Goal: Information Seeking & Learning: Learn about a topic

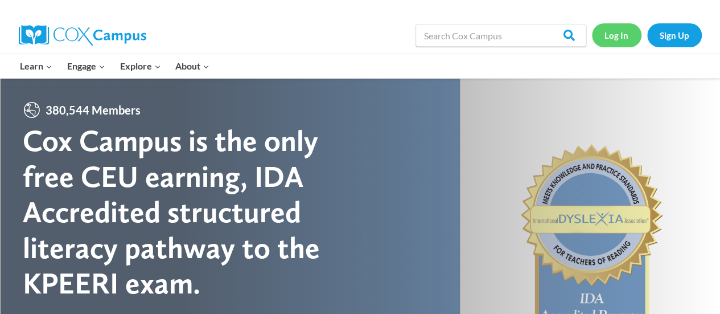
click at [606, 32] on link "Log In" at bounding box center [617, 34] width 50 height 23
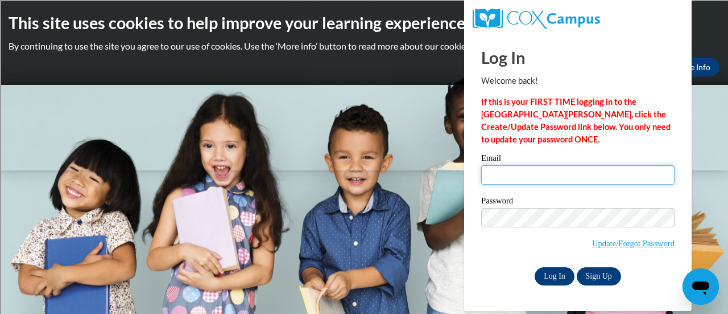
type input "latonya.gayle@rusd.org"
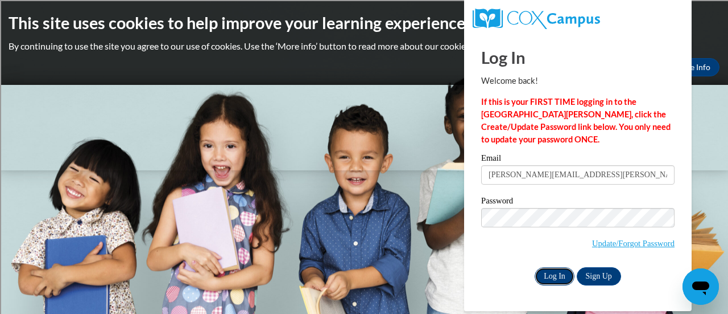
click at [557, 274] on input "Log In" at bounding box center [555, 276] width 40 height 18
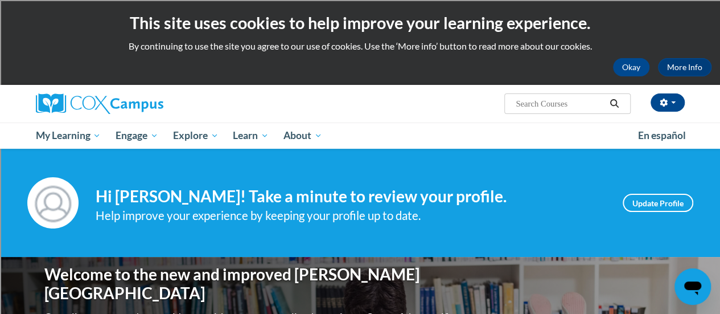
click at [543, 104] on input "Search..." at bounding box center [559, 104] width 91 height 14
type input "Response to Intervention"
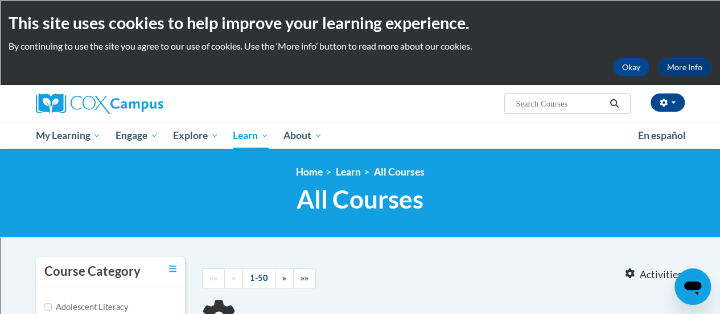
type input "Response to Intervention"
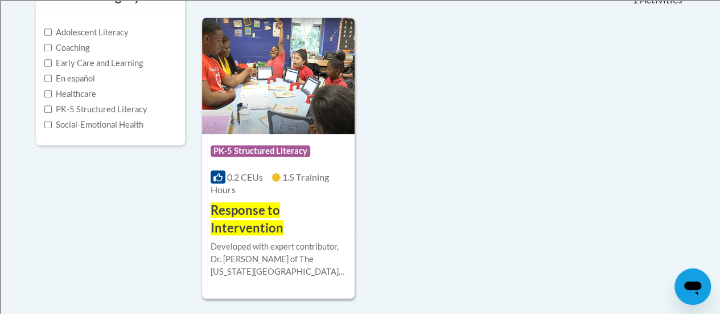
scroll to position [275, 0]
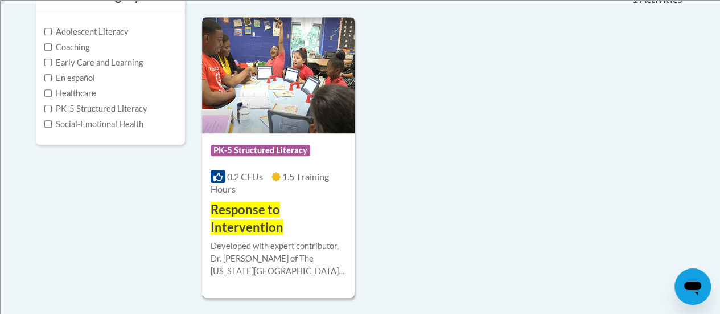
click at [304, 213] on h3 "Response to Intervention" at bounding box center [278, 218] width 135 height 35
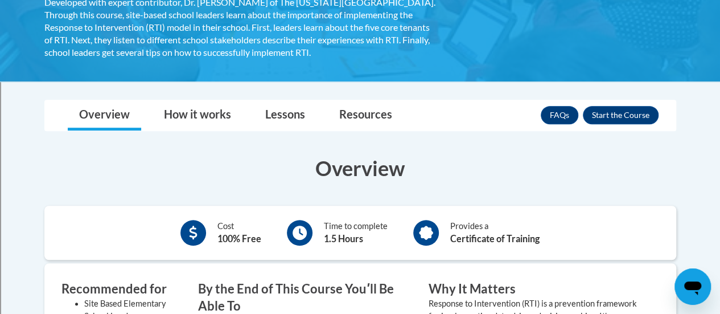
scroll to position [241, 0]
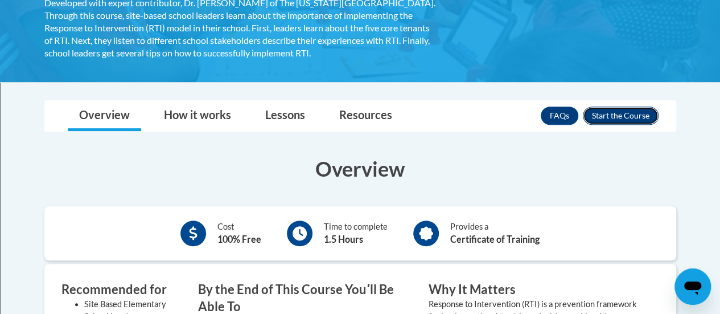
click at [621, 110] on button "Enroll" at bounding box center [621, 115] width 76 height 18
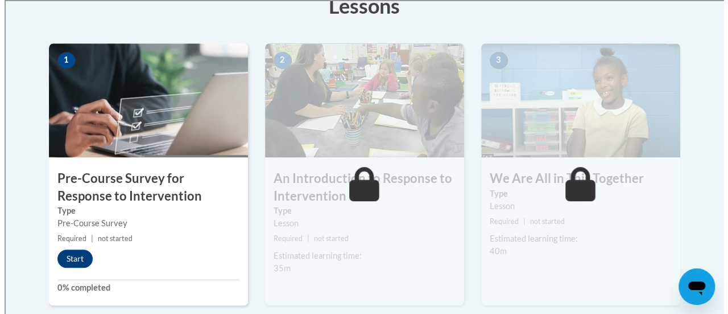
scroll to position [340, 0]
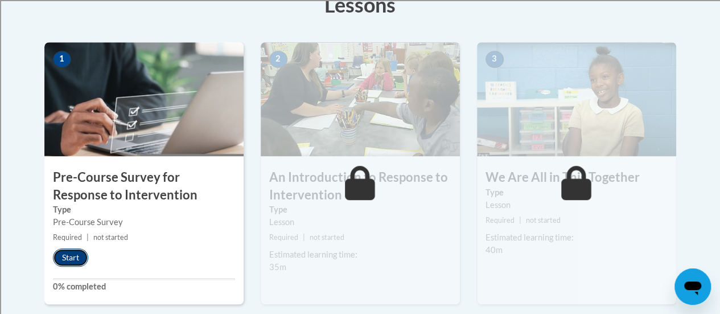
click at [75, 254] on button "Start" at bounding box center [70, 257] width 35 height 18
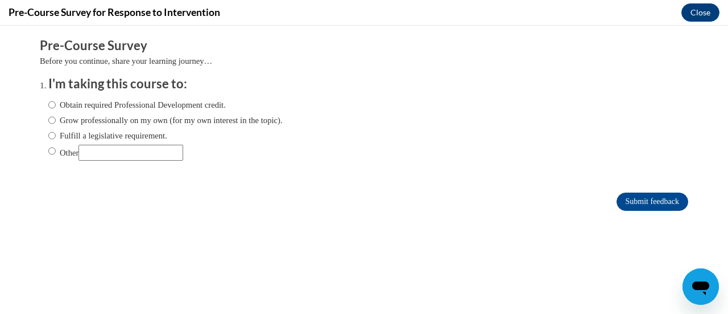
scroll to position [0, 0]
click at [48, 102] on input "Obtain required Professional Development credit." at bounding box center [51, 104] width 7 height 13
radio input "true"
click at [638, 199] on input "Submit feedback" at bounding box center [653, 201] width 72 height 18
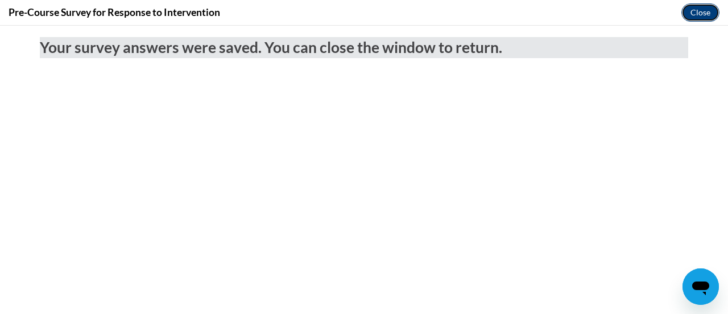
click at [701, 10] on button "Close" at bounding box center [701, 12] width 38 height 18
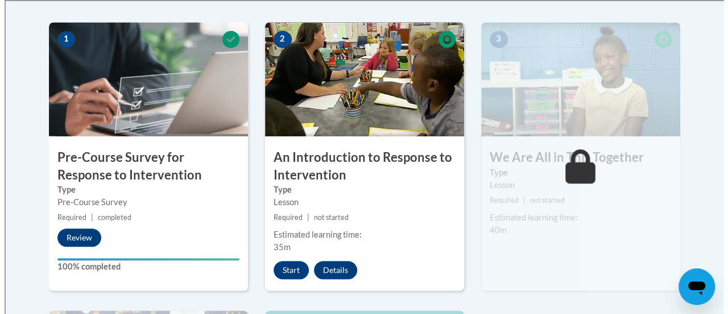
scroll to position [361, 0]
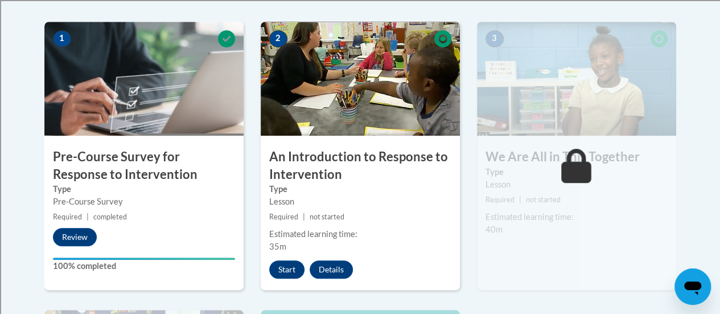
click at [360, 177] on h3 "An Introduction to Response to Intervention" at bounding box center [360, 165] width 199 height 35
click at [291, 265] on button "Start" at bounding box center [286, 269] width 35 height 18
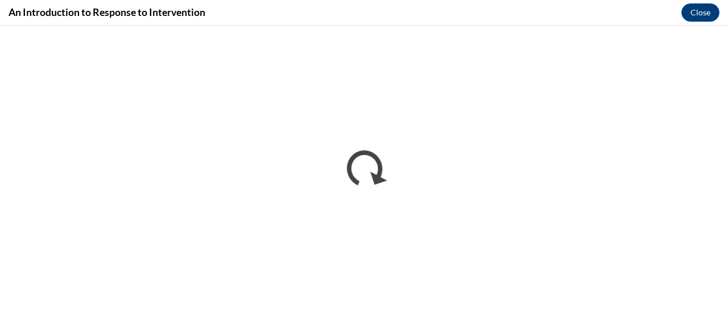
scroll to position [0, 0]
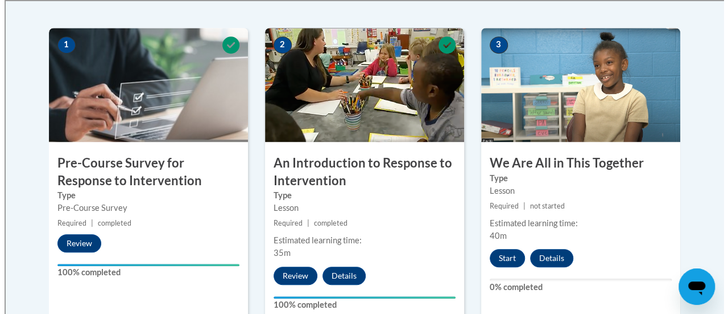
scroll to position [355, 0]
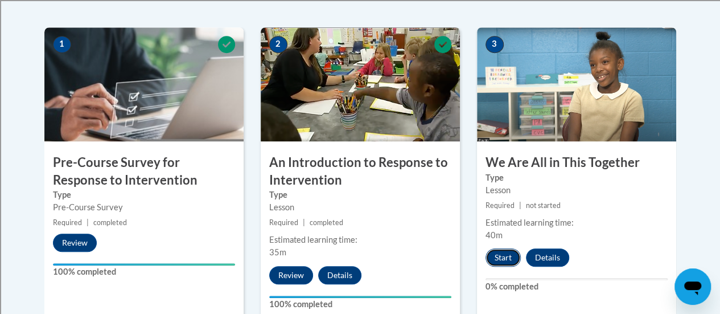
click at [499, 252] on button "Start" at bounding box center [502, 257] width 35 height 18
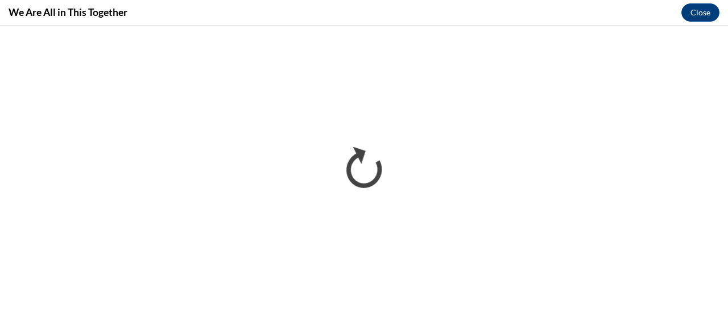
scroll to position [0, 0]
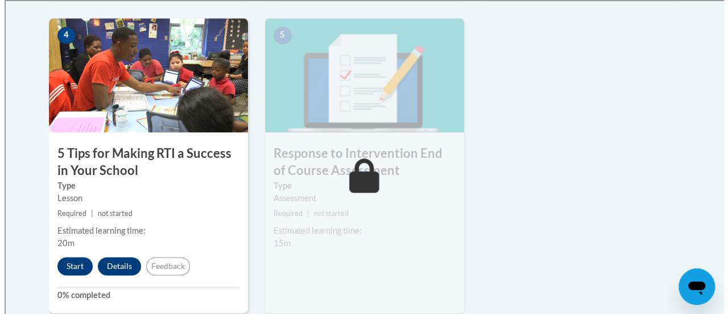
scroll to position [681, 0]
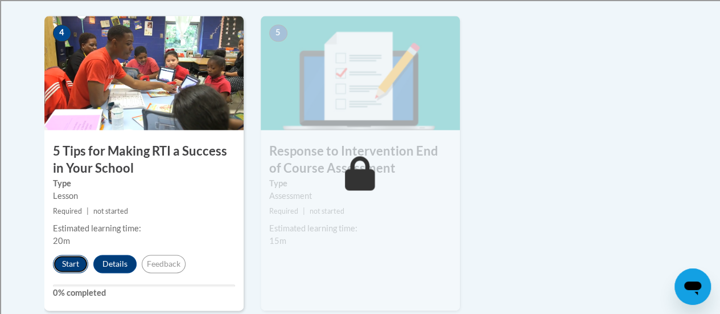
click at [69, 262] on button "Start" at bounding box center [70, 263] width 35 height 18
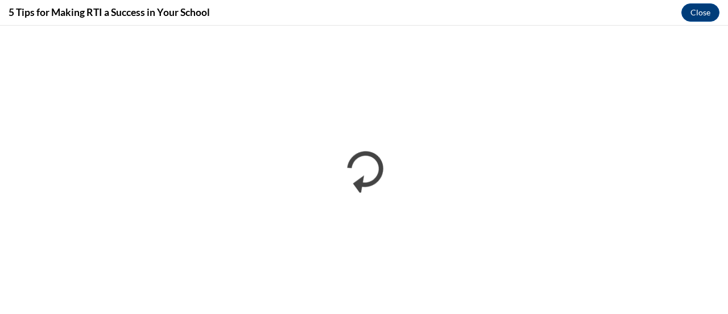
scroll to position [0, 0]
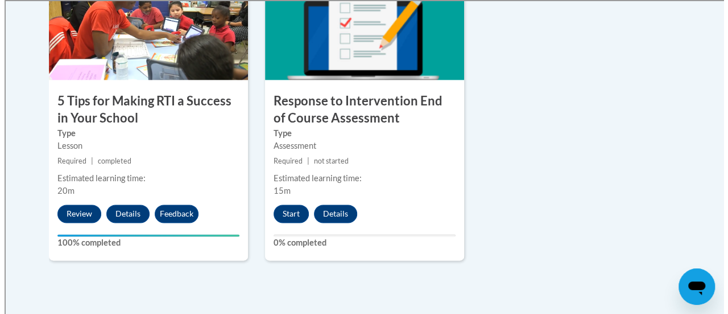
scroll to position [738, 0]
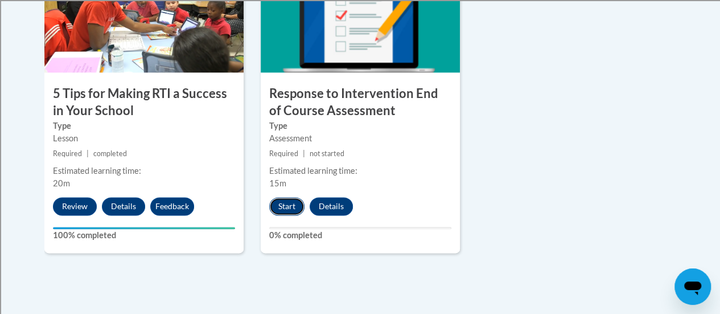
click at [285, 205] on button "Start" at bounding box center [286, 206] width 35 height 18
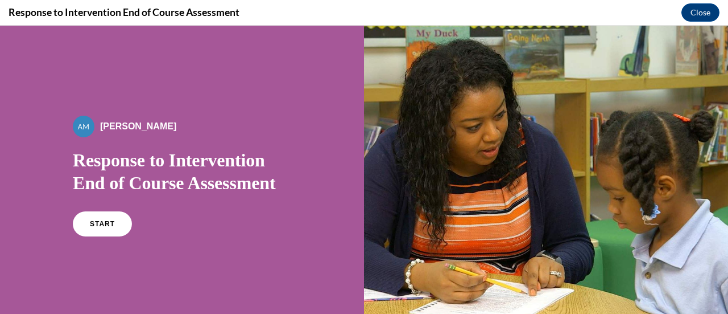
scroll to position [0, 0]
click at [94, 219] on link "START" at bounding box center [102, 224] width 62 height 26
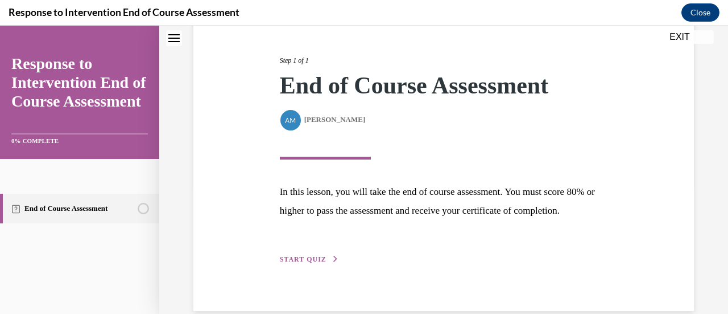
scroll to position [167, 0]
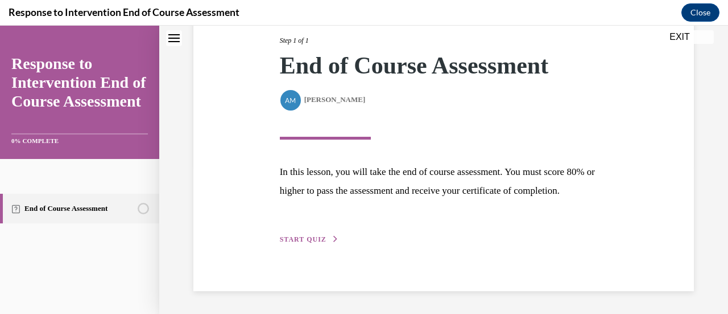
click at [319, 235] on button "START QUIZ" at bounding box center [309, 239] width 59 height 10
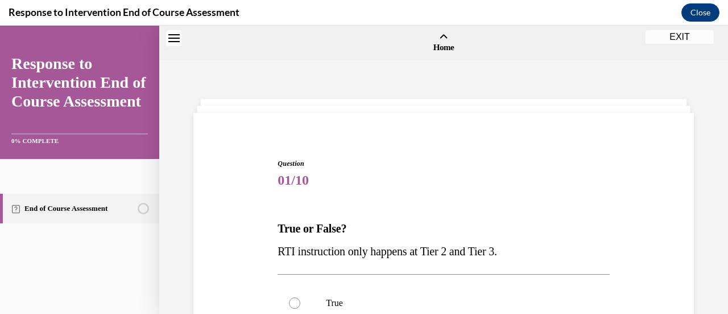
scroll to position [84, 0]
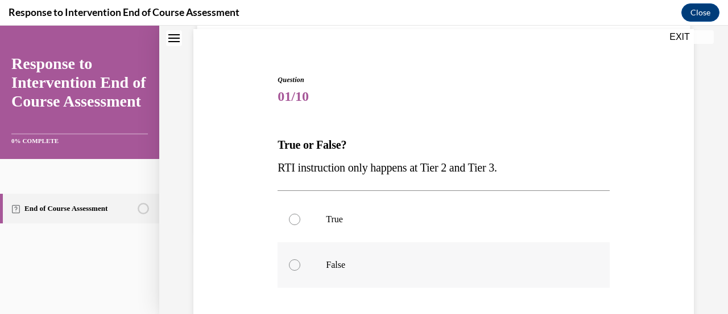
click at [291, 265] on div at bounding box center [294, 264] width 11 height 11
click at [291, 265] on input "False" at bounding box center [294, 264] width 11 height 11
radio input "true"
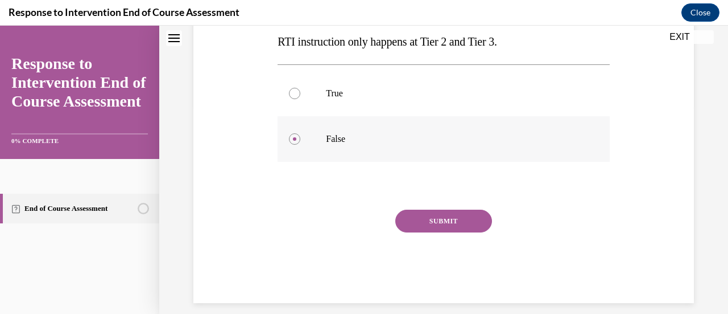
scroll to position [213, 0]
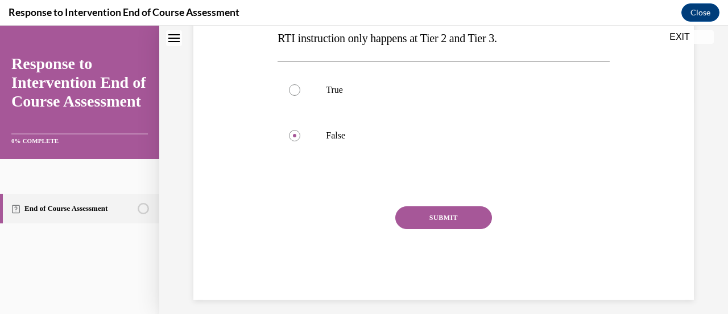
click at [432, 215] on button "SUBMIT" at bounding box center [444, 217] width 97 height 23
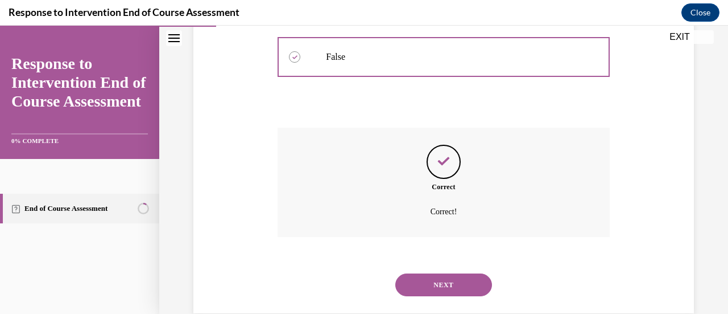
scroll to position [313, 0]
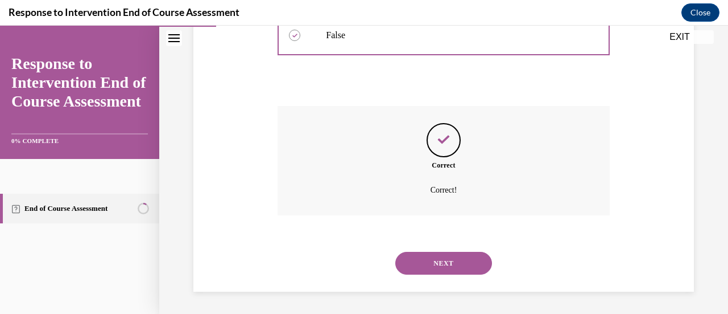
click at [431, 258] on button "NEXT" at bounding box center [444, 263] width 97 height 23
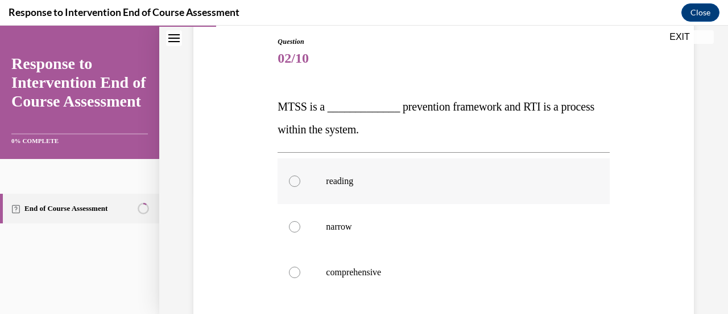
scroll to position [122, 0]
click at [294, 178] on div at bounding box center [294, 180] width 11 height 11
click at [294, 178] on input "reading" at bounding box center [294, 180] width 11 height 11
radio input "true"
click at [292, 270] on div at bounding box center [294, 271] width 11 height 11
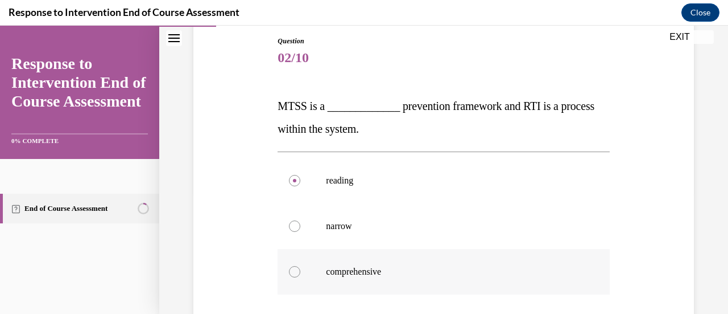
click at [292, 270] on input "comprehensive" at bounding box center [294, 271] width 11 height 11
radio input "true"
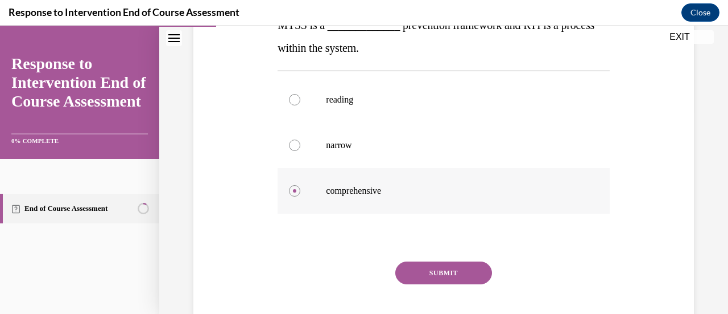
scroll to position [206, 0]
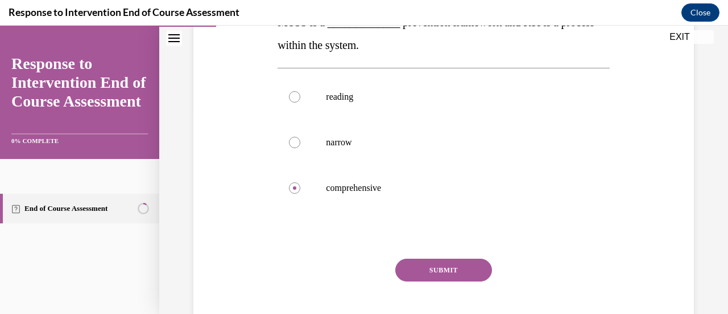
click at [431, 270] on button "SUBMIT" at bounding box center [444, 269] width 97 height 23
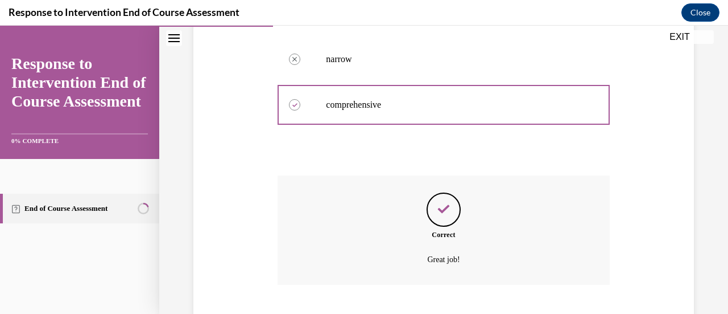
scroll to position [359, 0]
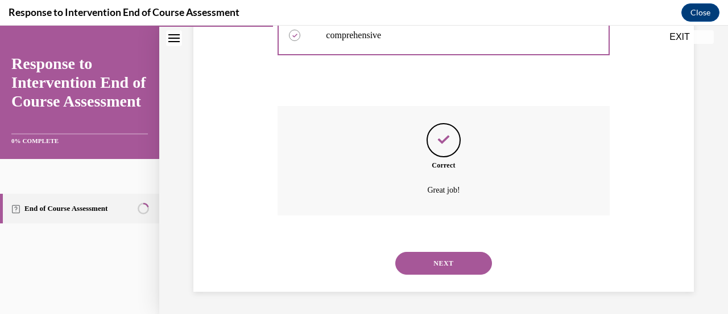
click at [428, 258] on button "NEXT" at bounding box center [444, 263] width 97 height 23
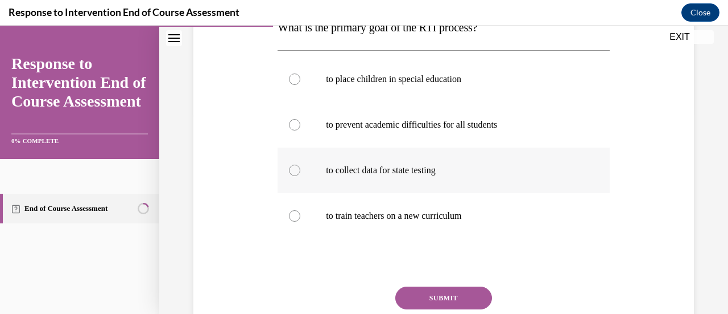
scroll to position [178, 0]
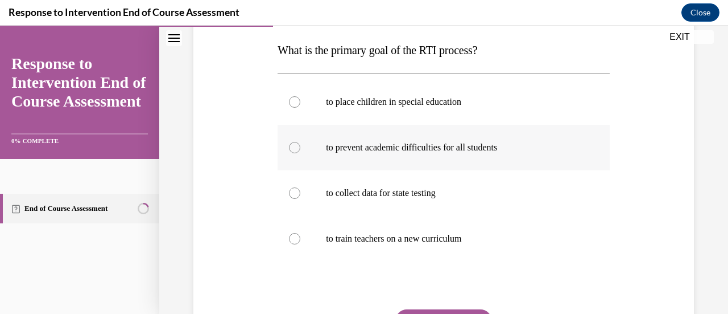
click at [292, 146] on div at bounding box center [294, 147] width 11 height 11
click at [292, 146] on input "to prevent academic difficulties for all students" at bounding box center [294, 147] width 11 height 11
radio input "true"
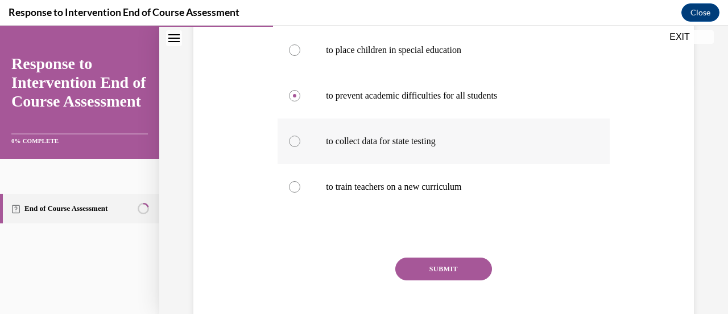
scroll to position [231, 0]
click at [442, 263] on button "SUBMIT" at bounding box center [444, 267] width 97 height 23
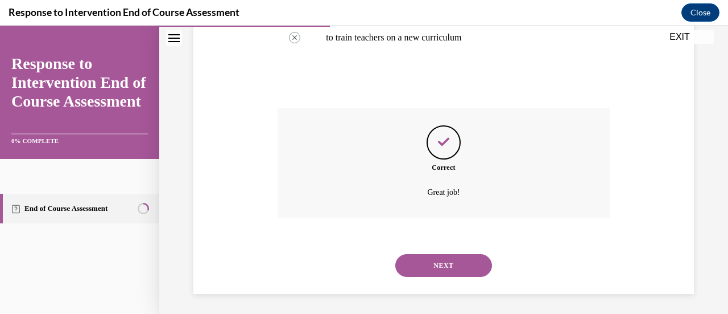
scroll to position [381, 0]
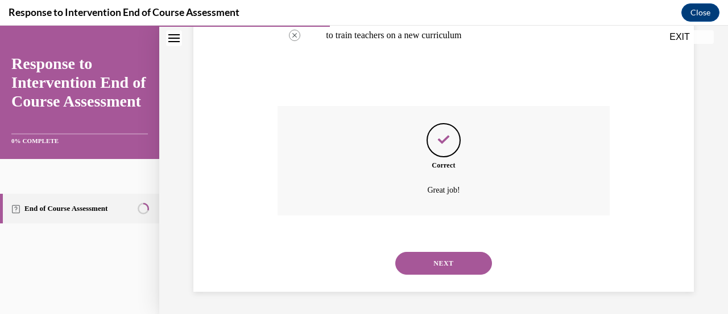
click at [442, 263] on button "NEXT" at bounding box center [444, 263] width 97 height 23
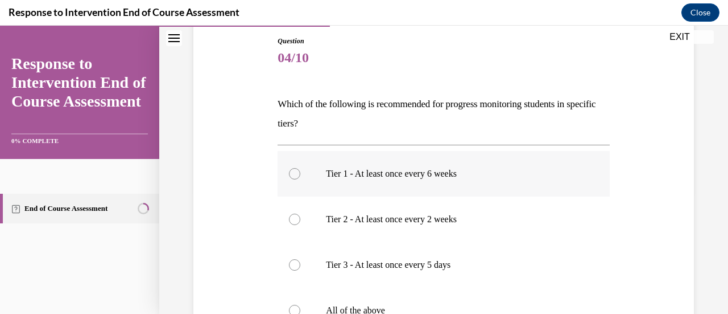
scroll to position [153, 0]
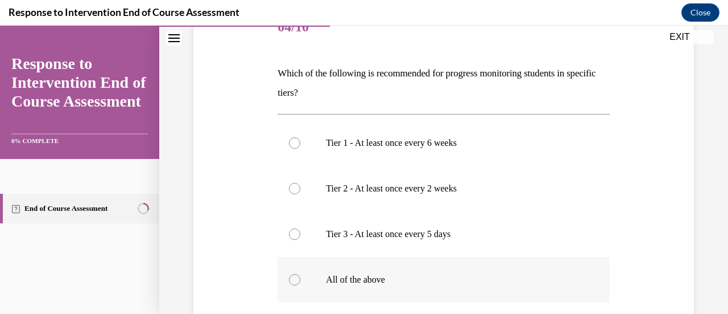
click at [294, 278] on div at bounding box center [294, 279] width 11 height 11
click at [294, 278] on input "All of the above" at bounding box center [294, 279] width 11 height 11
radio input "true"
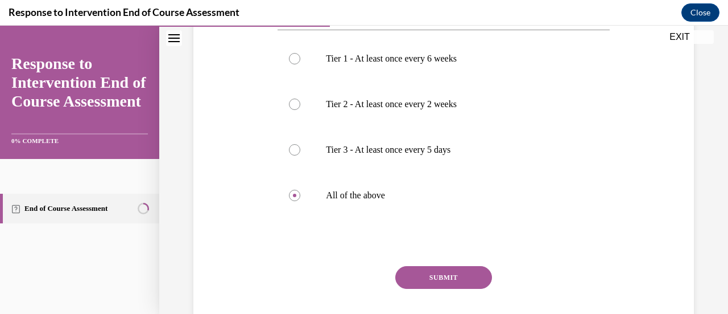
click at [420, 274] on button "SUBMIT" at bounding box center [444, 277] width 97 height 23
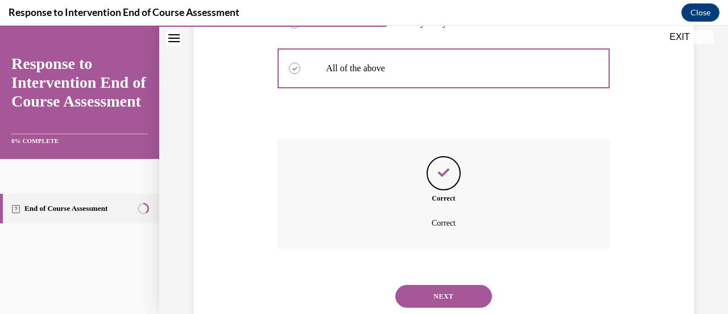
scroll to position [397, 0]
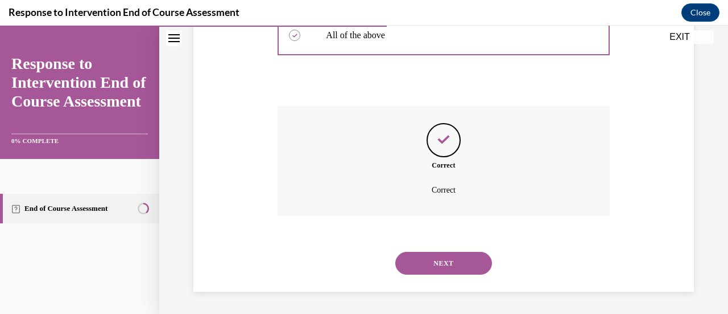
click at [428, 261] on button "NEXT" at bounding box center [444, 263] width 97 height 23
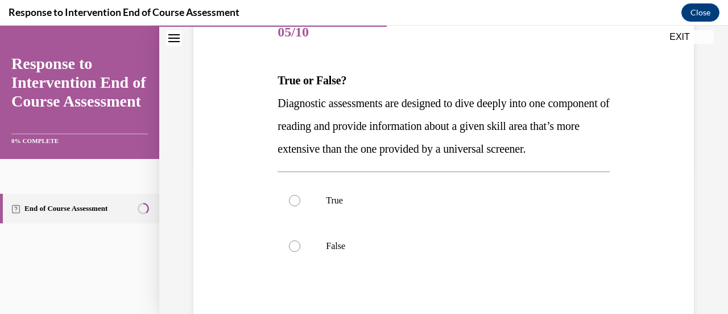
scroll to position [149, 0]
click at [295, 205] on div at bounding box center [294, 199] width 11 height 11
click at [295, 205] on input "True" at bounding box center [294, 199] width 11 height 11
radio input "true"
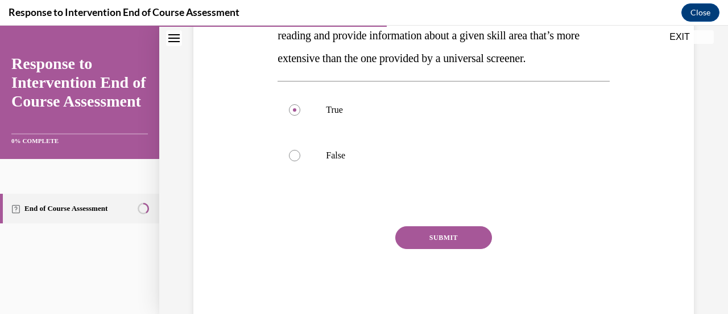
click at [450, 249] on button "SUBMIT" at bounding box center [444, 237] width 97 height 23
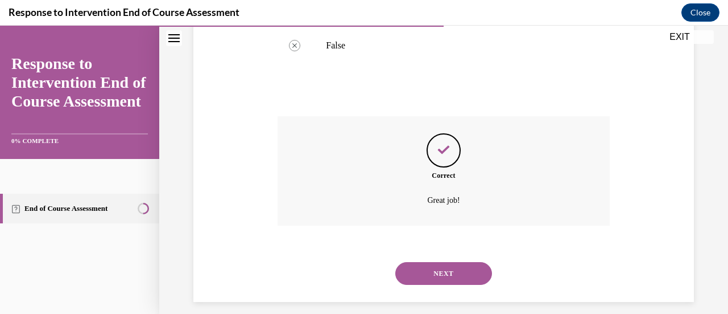
scroll to position [381, 0]
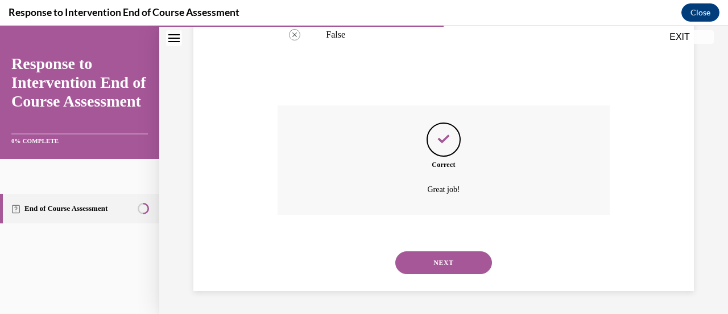
click at [450, 258] on button "NEXT" at bounding box center [444, 262] width 97 height 23
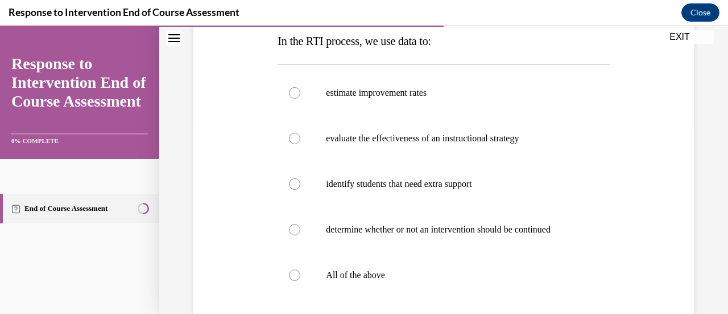
scroll to position [188, 0]
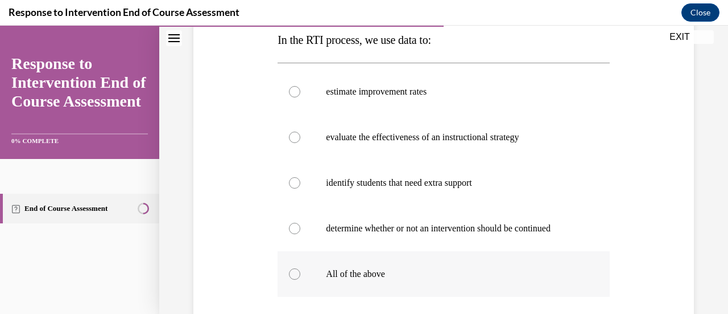
click at [294, 269] on div at bounding box center [294, 273] width 11 height 11
click at [294, 269] on input "All of the above" at bounding box center [294, 273] width 11 height 11
radio input "true"
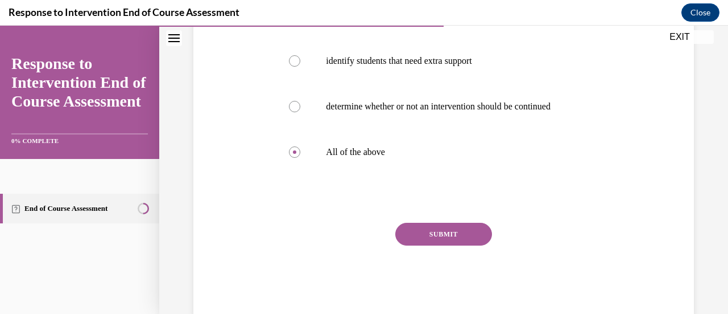
click at [442, 232] on button "SUBMIT" at bounding box center [444, 234] width 97 height 23
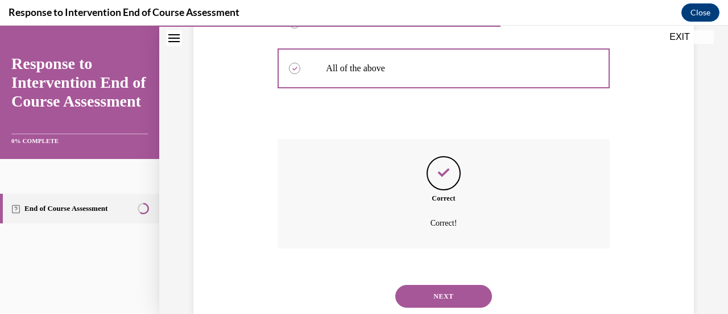
scroll to position [427, 0]
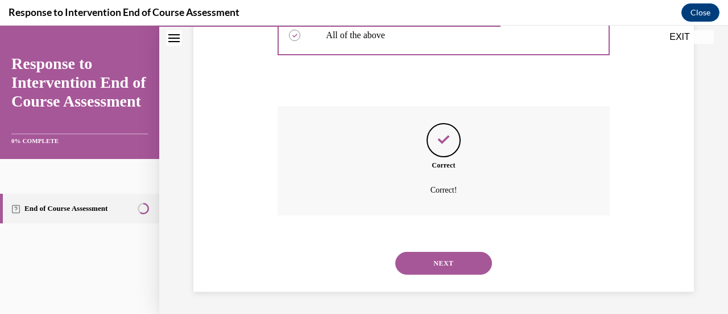
click at [436, 256] on button "NEXT" at bounding box center [444, 263] width 97 height 23
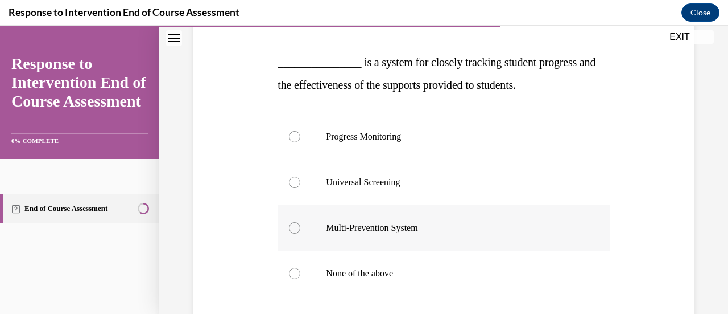
scroll to position [171, 0]
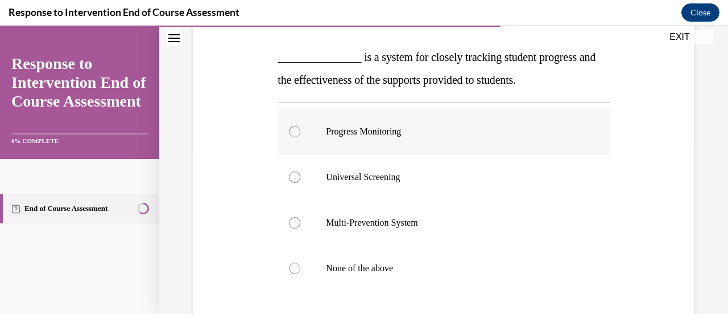
click at [294, 129] on div at bounding box center [294, 131] width 11 height 11
click at [294, 129] on input "Progress Monitoring" at bounding box center [294, 131] width 11 height 11
radio input "true"
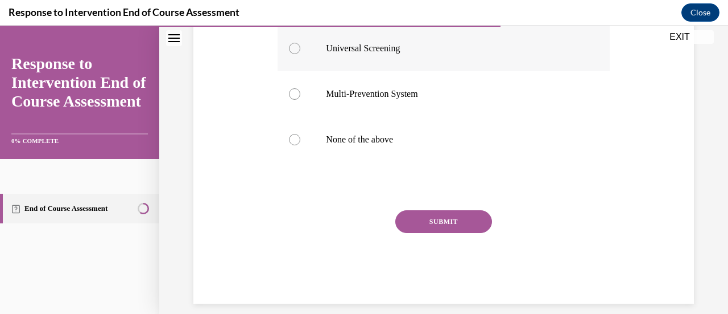
scroll to position [302, 0]
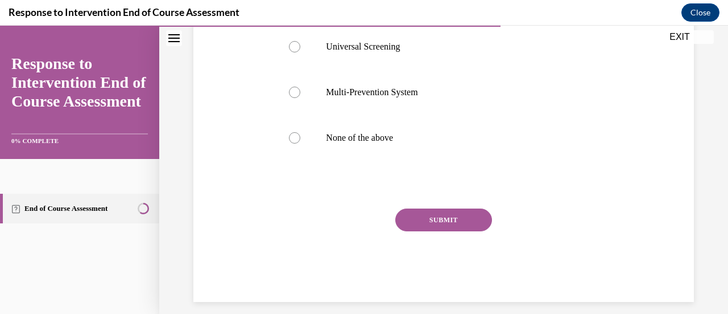
click at [423, 217] on button "SUBMIT" at bounding box center [444, 219] width 97 height 23
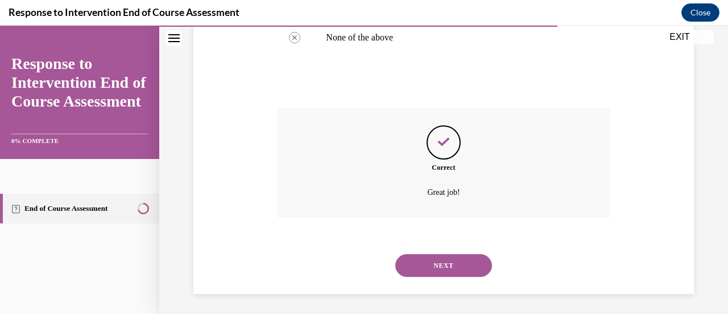
scroll to position [404, 0]
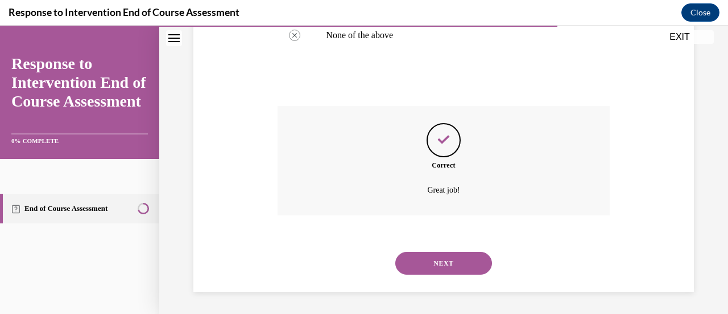
click at [440, 263] on button "NEXT" at bounding box center [444, 263] width 97 height 23
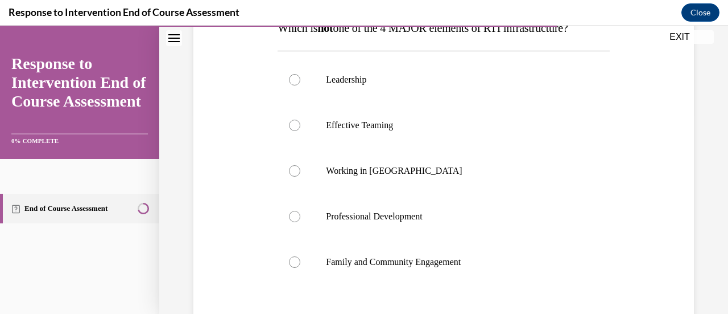
scroll to position [203, 0]
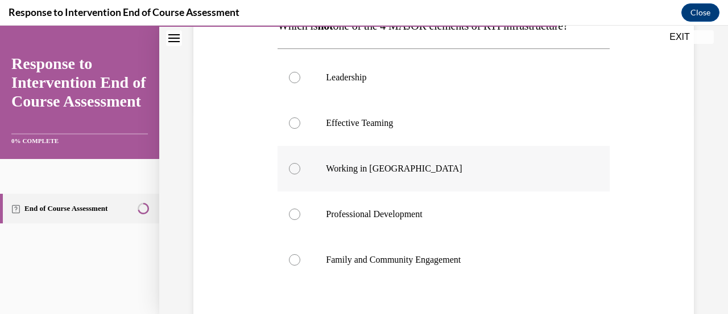
click at [295, 166] on div at bounding box center [294, 168] width 11 height 11
click at [295, 166] on input "Working in Silos" at bounding box center [294, 168] width 11 height 11
radio input "true"
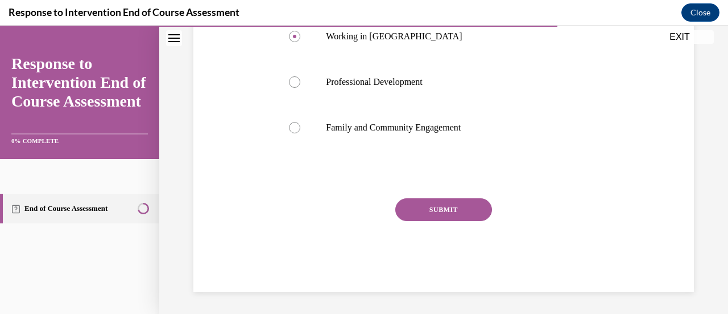
click at [427, 209] on button "SUBMIT" at bounding box center [444, 209] width 97 height 23
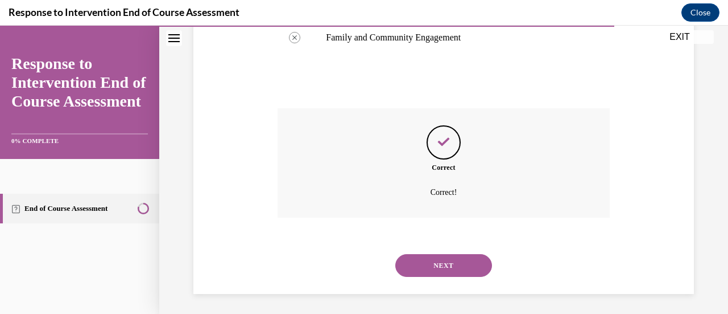
scroll to position [427, 0]
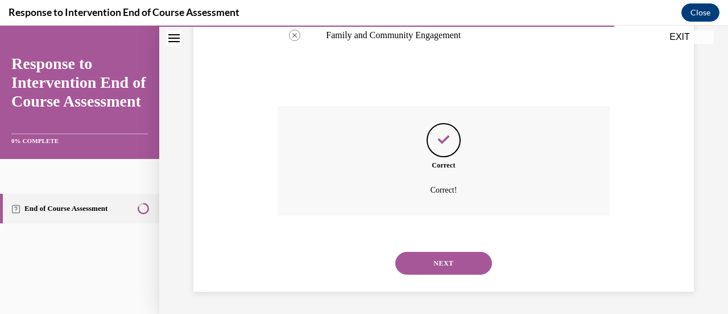
click at [436, 261] on button "NEXT" at bounding box center [444, 263] width 97 height 23
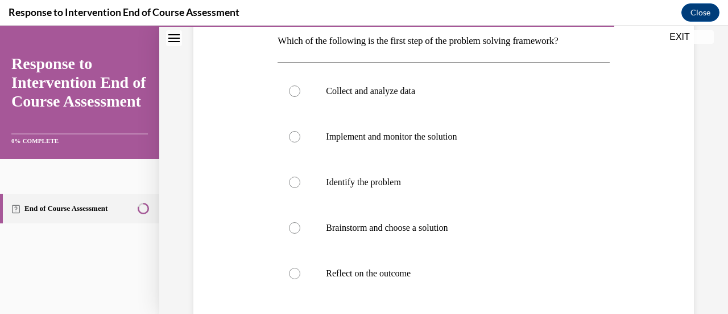
scroll to position [186, 0]
click at [291, 182] on div at bounding box center [294, 181] width 11 height 11
click at [291, 182] on input "Identify the problem" at bounding box center [294, 181] width 11 height 11
radio input "true"
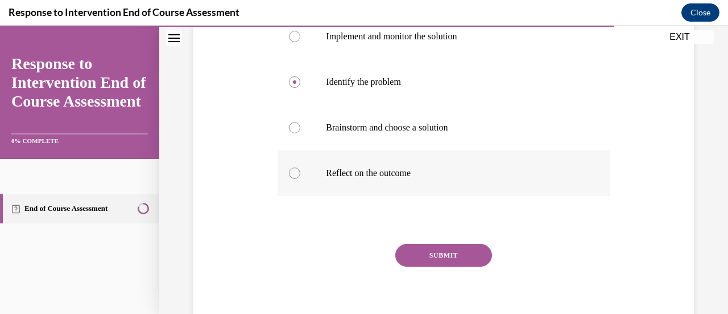
scroll to position [286, 0]
click at [439, 253] on button "SUBMIT" at bounding box center [444, 254] width 97 height 23
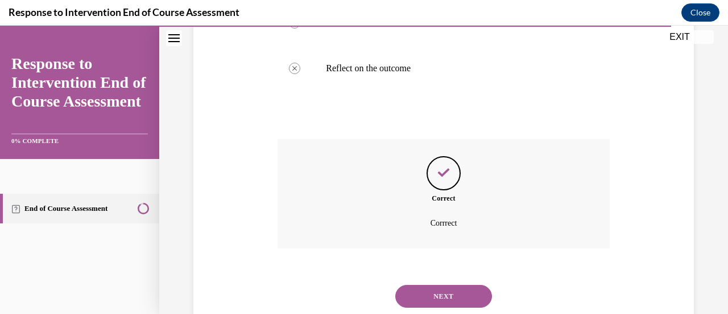
scroll to position [423, 0]
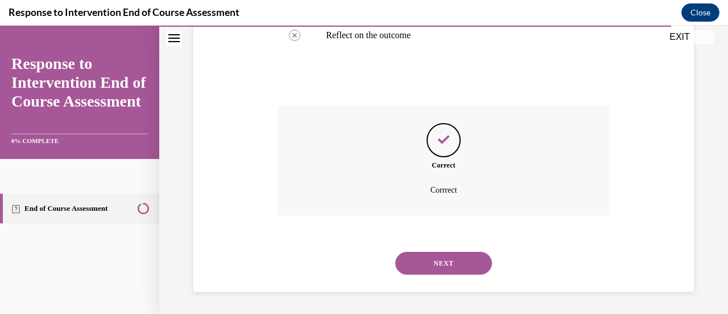
click at [438, 263] on button "NEXT" at bounding box center [444, 263] width 97 height 23
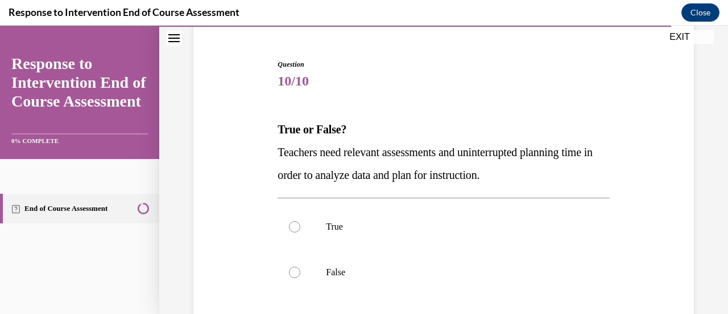
scroll to position [101, 0]
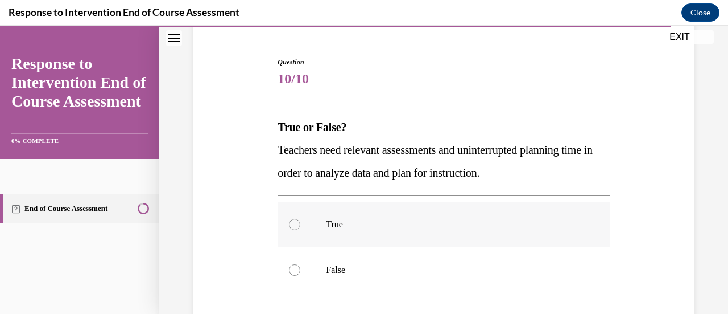
click at [296, 226] on div at bounding box center [294, 224] width 11 height 11
click at [296, 226] on input "True" at bounding box center [294, 224] width 11 height 11
radio input "true"
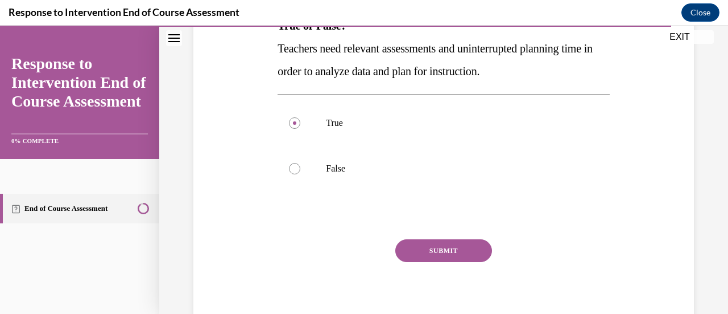
click at [429, 250] on button "SUBMIT" at bounding box center [444, 250] width 97 height 23
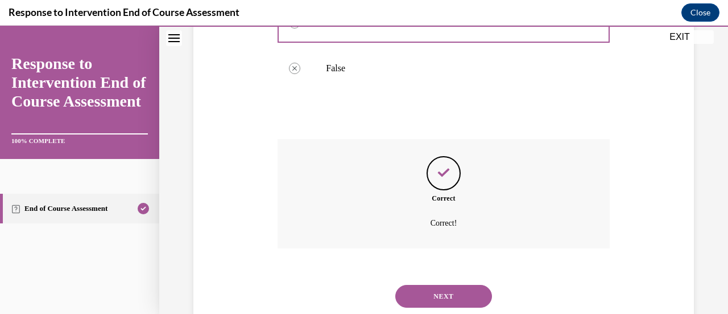
scroll to position [336, 0]
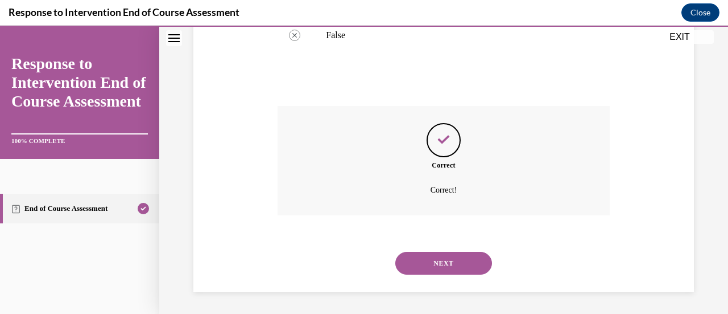
click at [428, 258] on button "NEXT" at bounding box center [444, 263] width 97 height 23
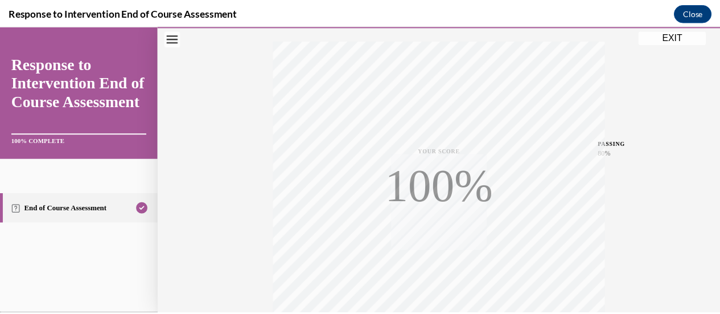
scroll to position [295, 0]
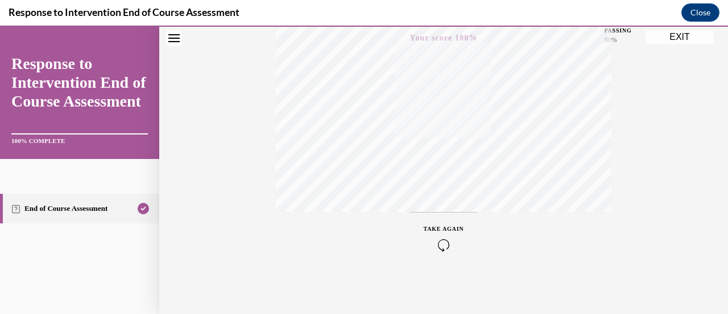
click at [678, 38] on button "EXIT" at bounding box center [680, 37] width 68 height 14
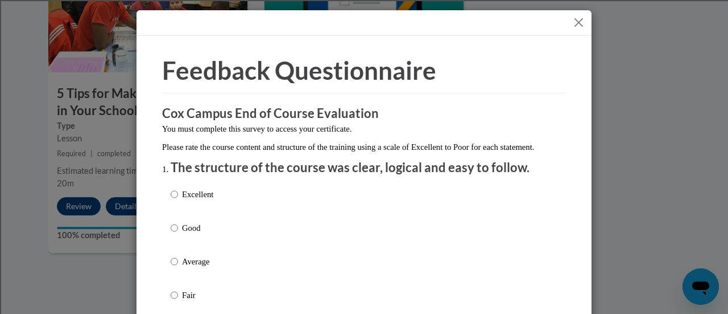
click at [572, 21] on button "Close" at bounding box center [579, 22] width 14 height 14
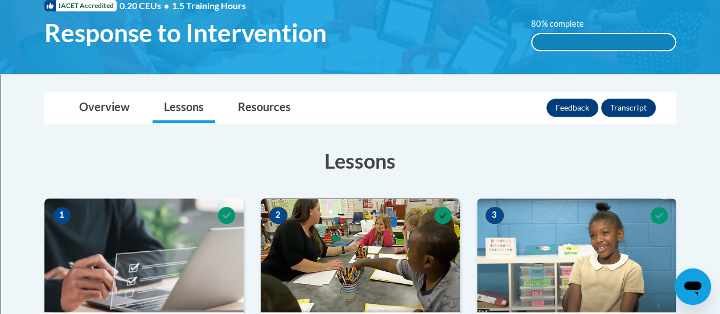
scroll to position [0, 0]
